Goal: Check status: Check status

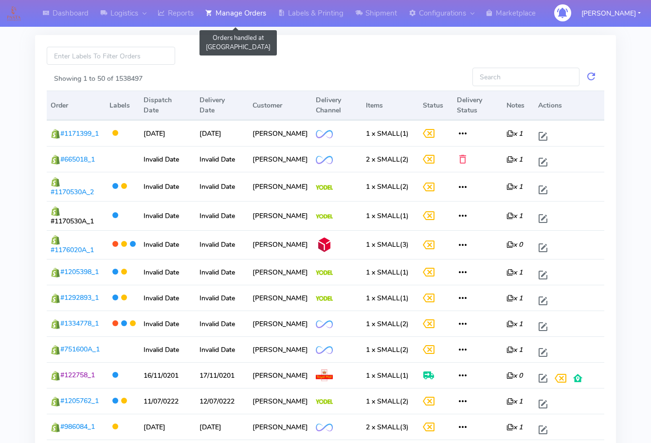
click at [240, 12] on link "Manage Orders" at bounding box center [236, 13] width 73 height 27
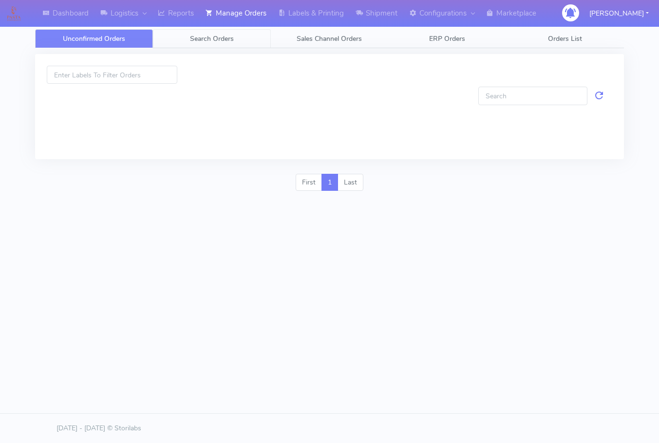
click at [228, 43] on span "Search Orders" at bounding box center [212, 38] width 44 height 9
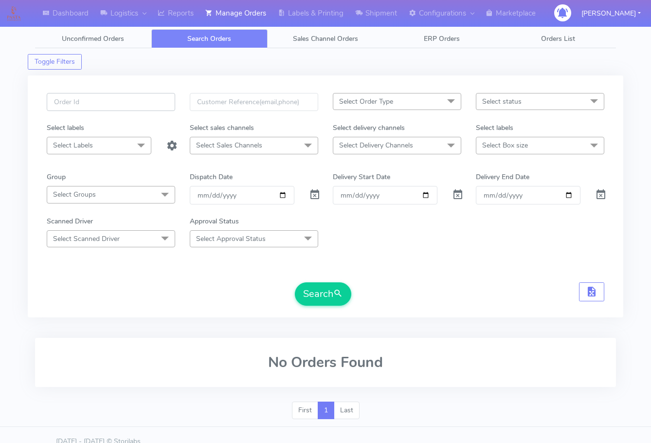
click at [118, 99] on input "text" at bounding box center [111, 102] width 129 height 18
paste input "1621041"
type input "1621041"
click at [313, 292] on button "Search" at bounding box center [323, 293] width 56 height 23
click at [319, 194] on span at bounding box center [315, 196] width 12 height 9
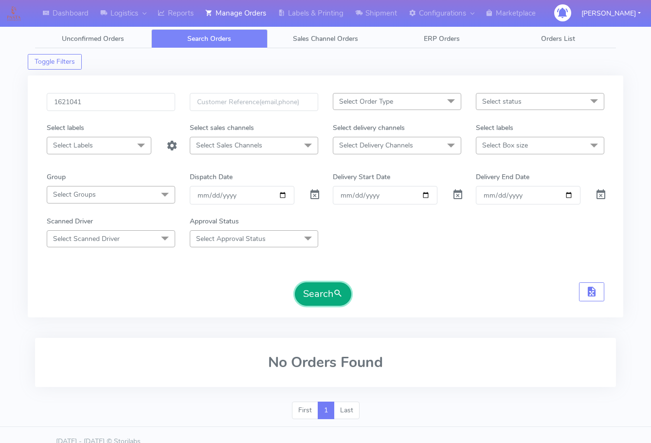
click at [320, 295] on button "Search" at bounding box center [323, 293] width 56 height 23
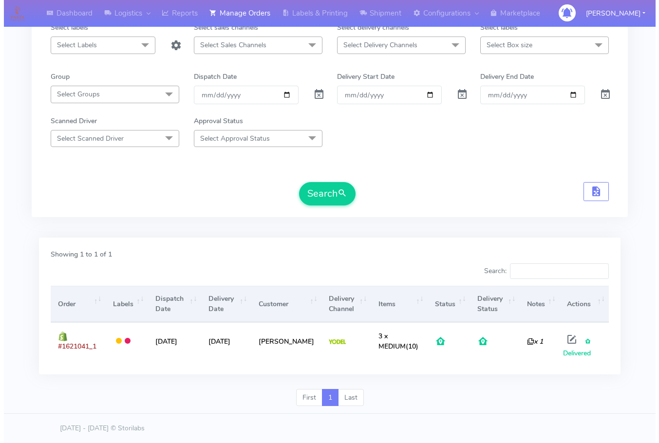
scroll to position [109, 0]
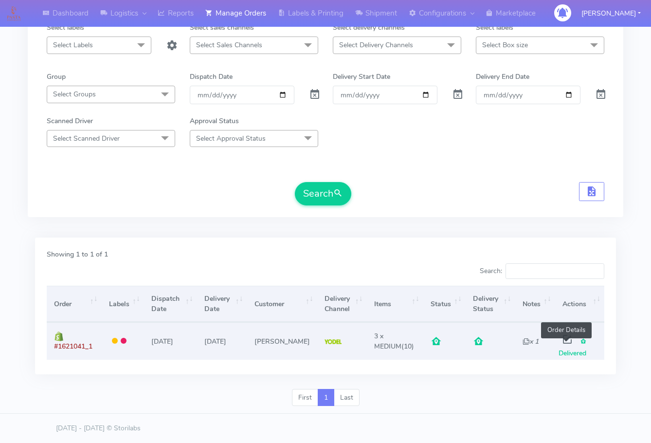
click at [568, 337] on span at bounding box center [568, 341] width 18 height 9
select select "5"
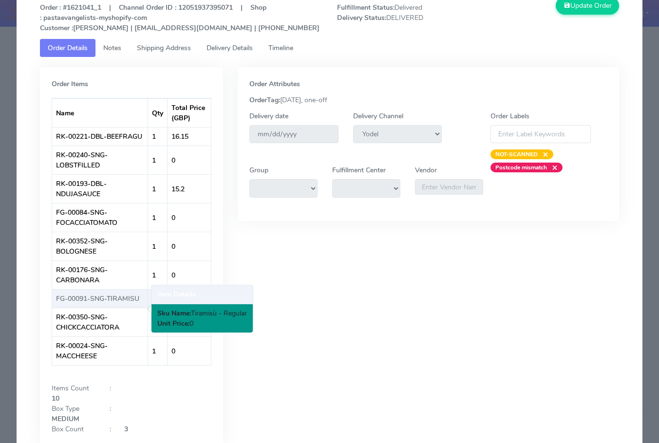
scroll to position [0, 0]
